Goal: Task Accomplishment & Management: Use online tool/utility

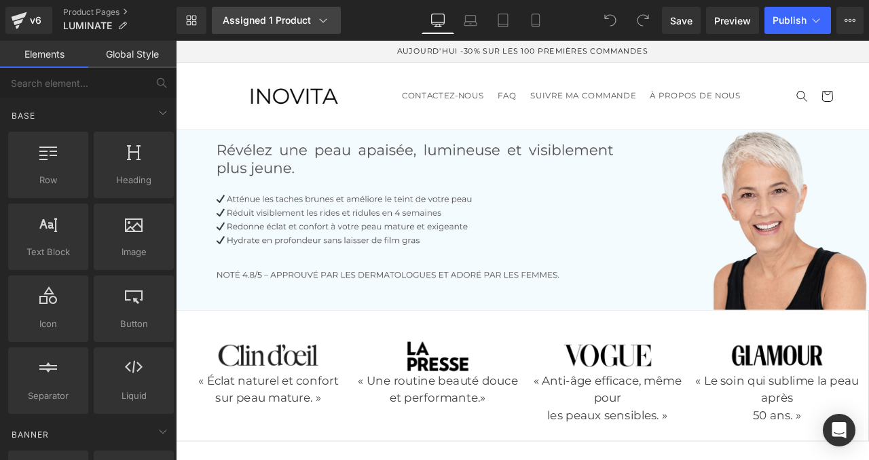
click at [252, 18] on div "Assigned 1 Product" at bounding box center [276, 21] width 107 height 14
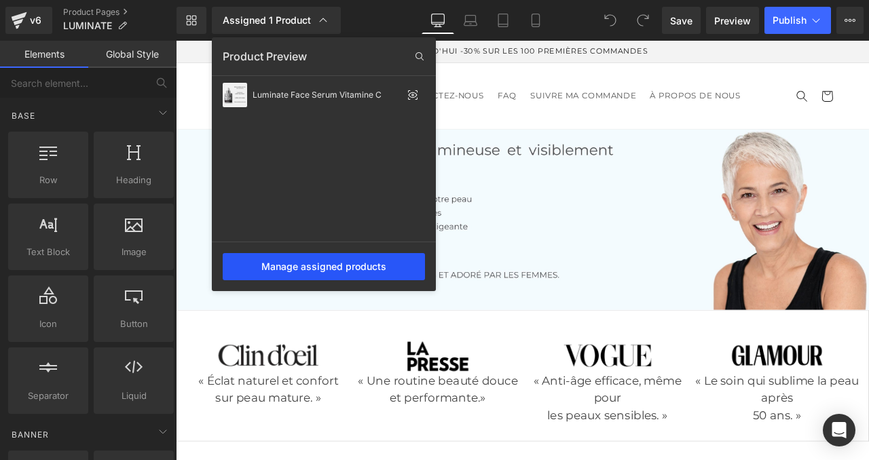
click at [331, 265] on div "Manage assigned products" at bounding box center [324, 266] width 202 height 27
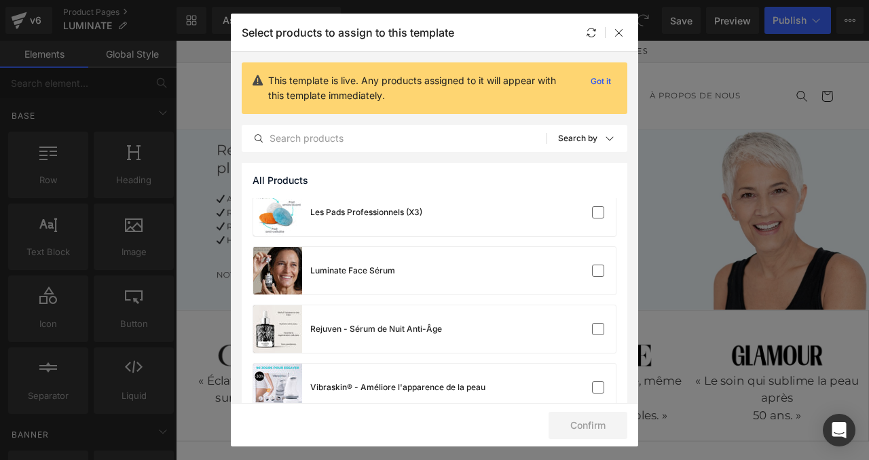
scroll to position [330, 0]
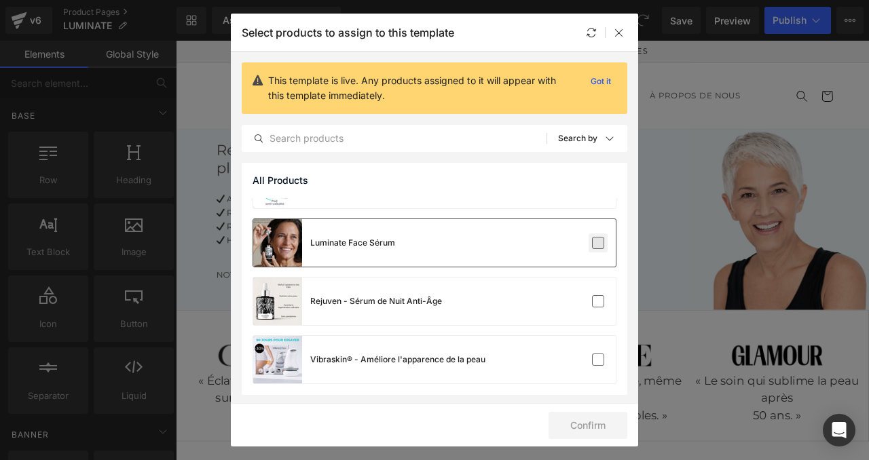
click at [594, 242] on label at bounding box center [598, 243] width 12 height 12
click at [598, 243] on input "checkbox" at bounding box center [598, 243] width 0 height 0
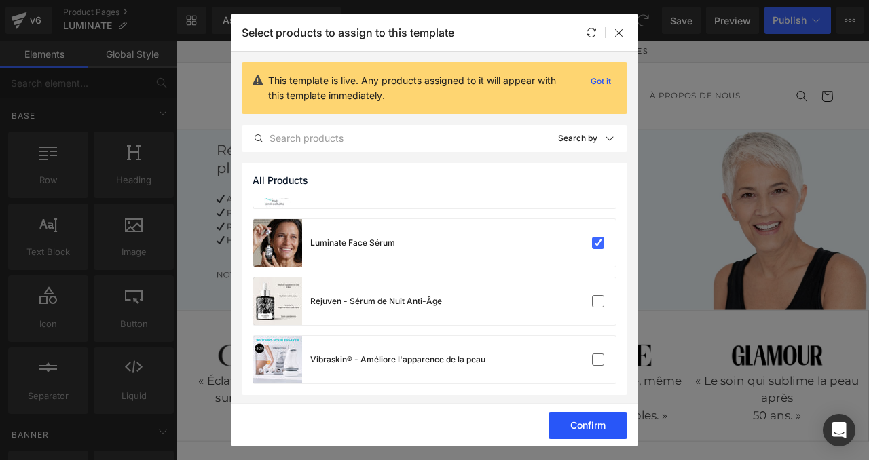
click at [592, 426] on button "Confirm" at bounding box center [587, 425] width 79 height 27
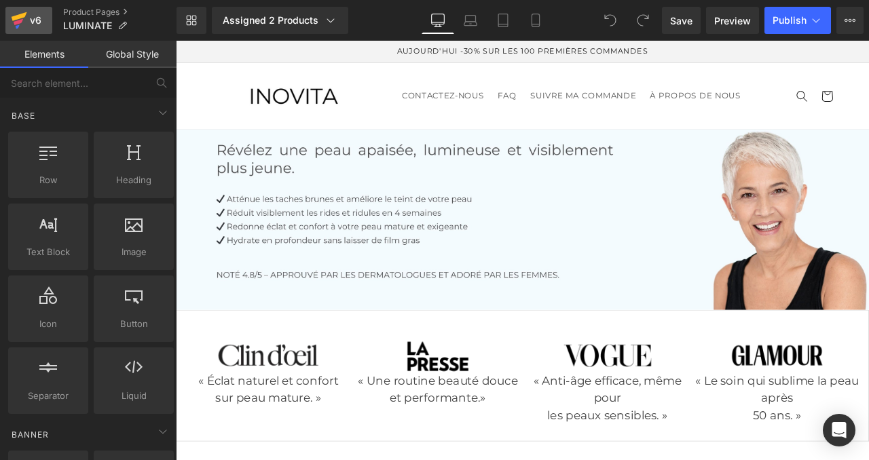
click at [23, 20] on icon at bounding box center [19, 20] width 16 height 34
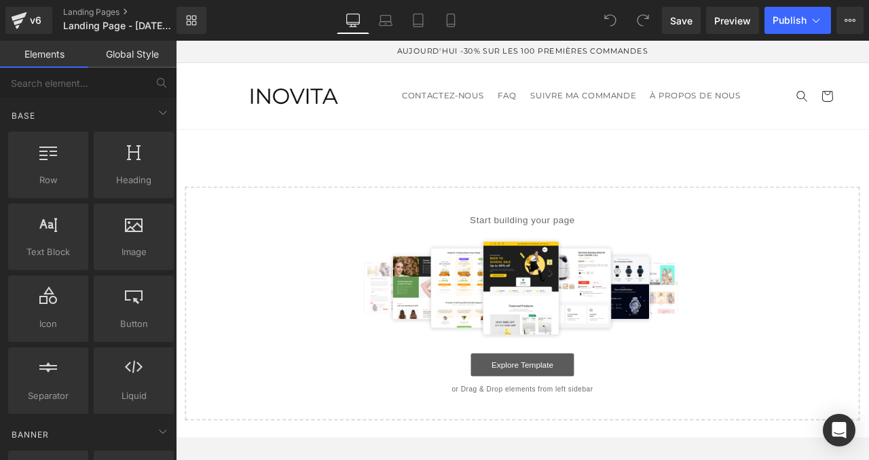
click at [554, 424] on link "Explore Template" at bounding box center [586, 424] width 122 height 27
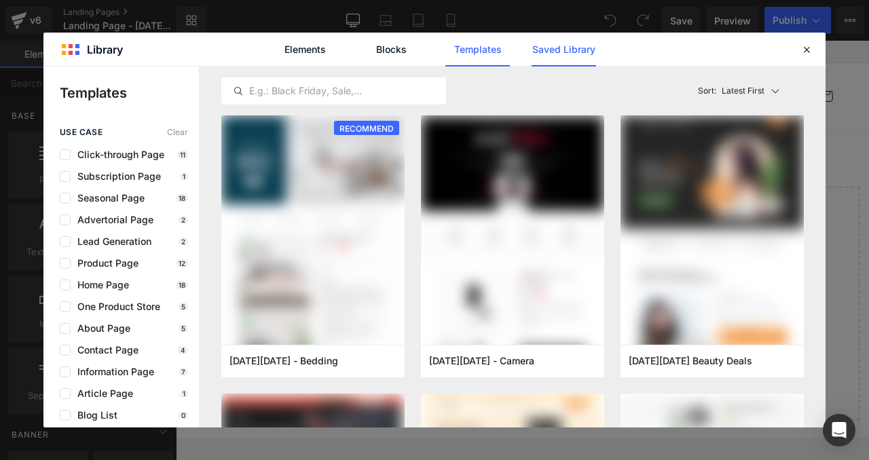
click at [561, 50] on link "Saved Library" at bounding box center [563, 50] width 64 height 34
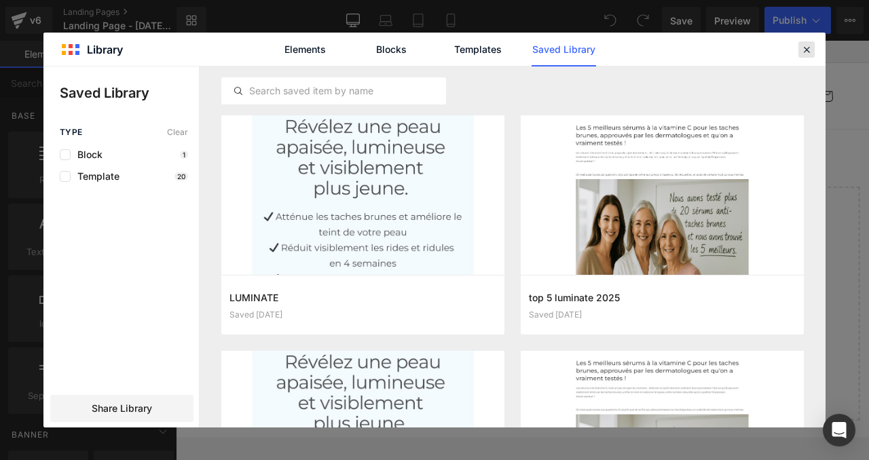
click at [805, 50] on icon at bounding box center [806, 49] width 12 height 12
